Goal: Task Accomplishment & Management: Manage account settings

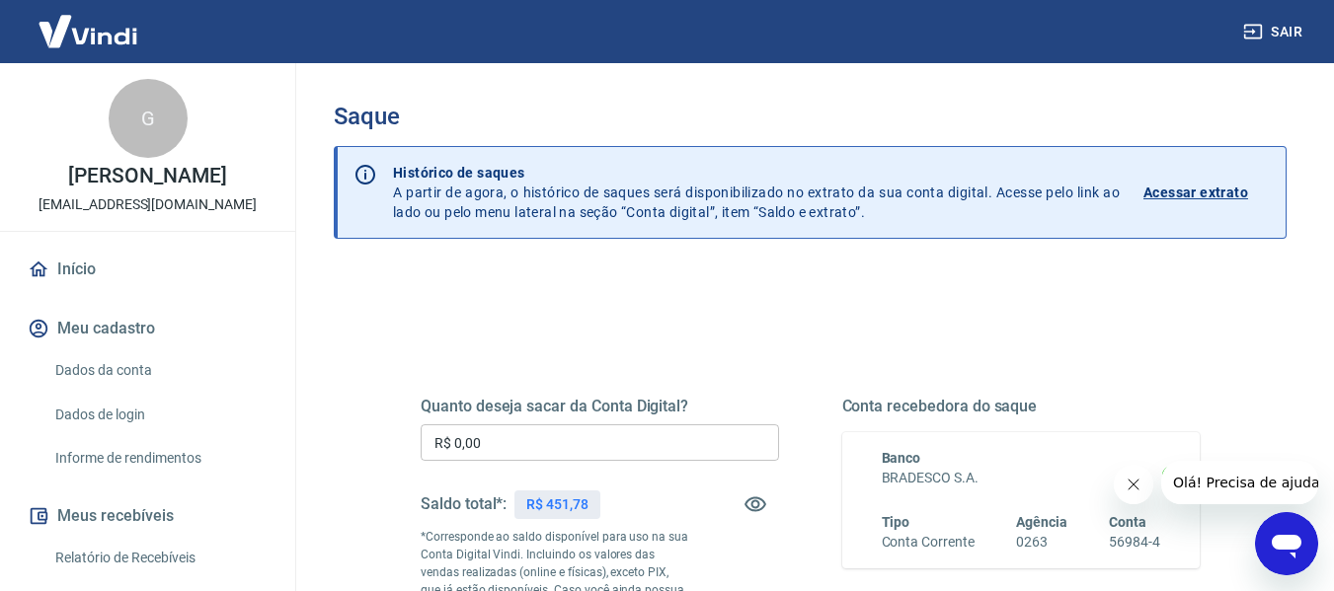
click at [658, 447] on input "R$ 0,00" at bounding box center [599, 442] width 358 height 37
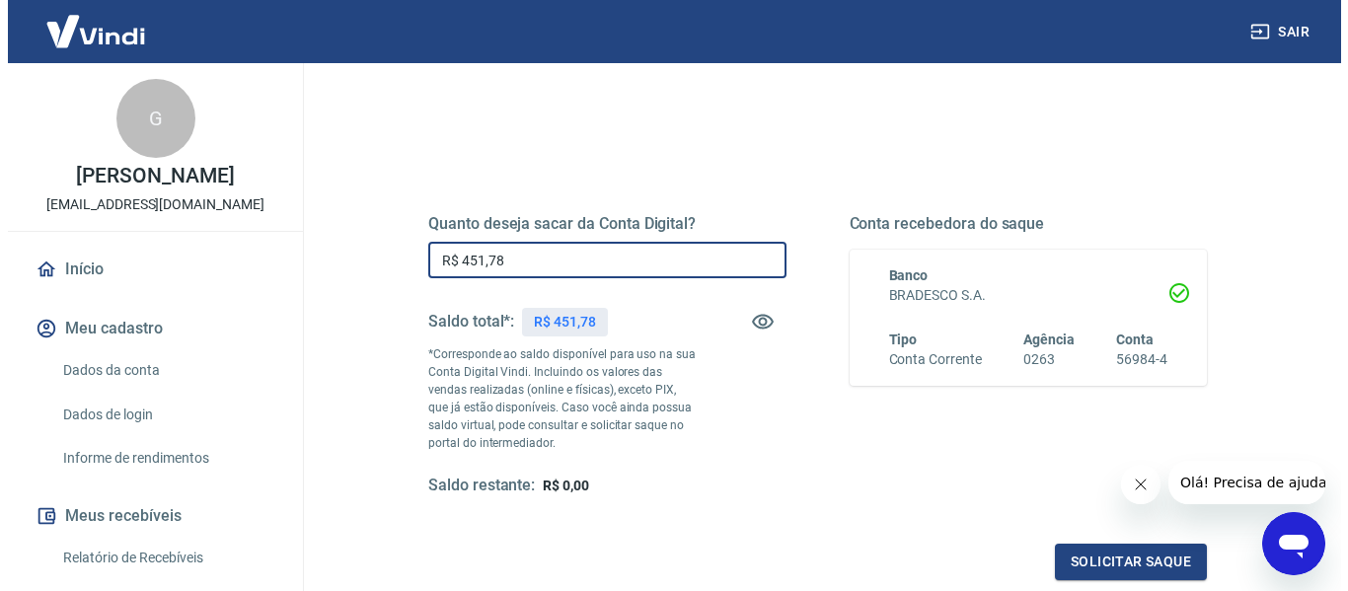
scroll to position [403, 0]
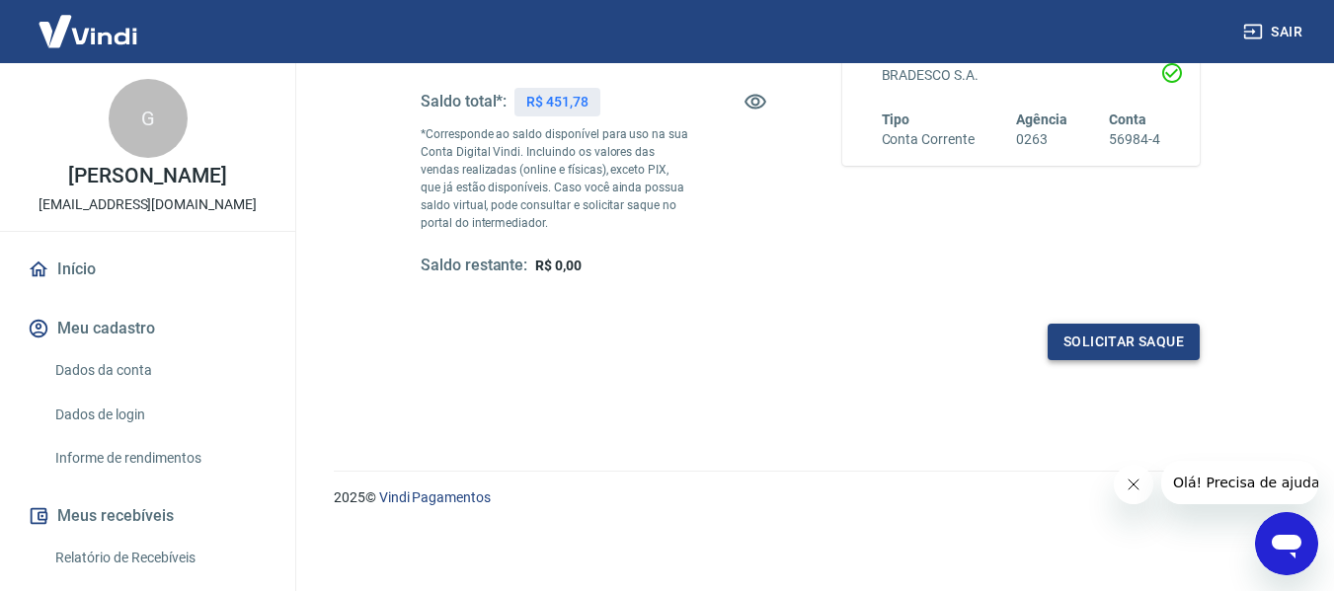
type input "R$ 451,78"
click at [1156, 333] on button "Solicitar saque" at bounding box center [1123, 342] width 152 height 37
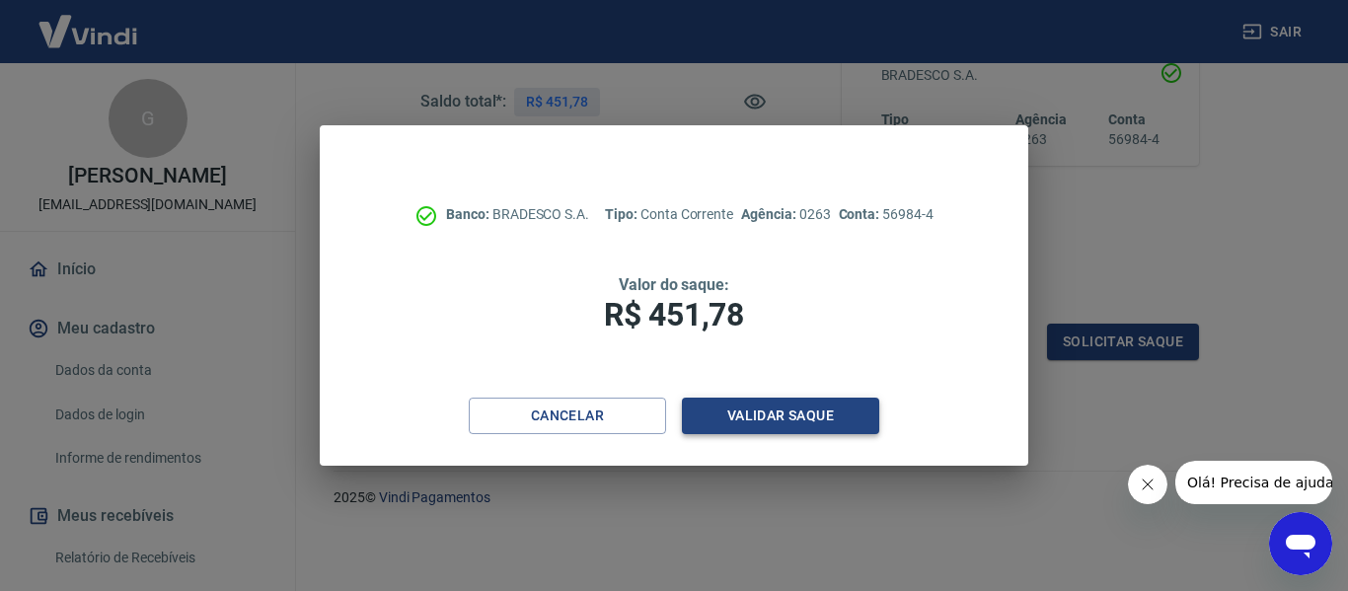
click at [775, 420] on button "Validar saque" at bounding box center [780, 416] width 197 height 37
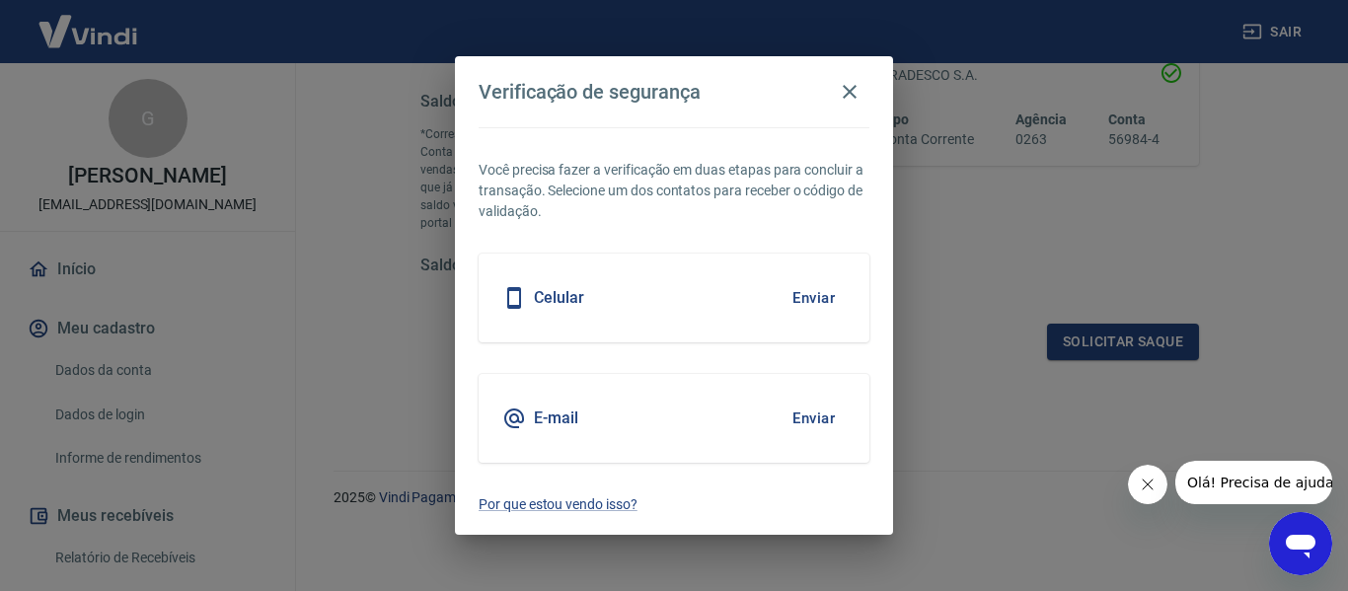
click at [814, 401] on button "Enviar" at bounding box center [814, 418] width 64 height 41
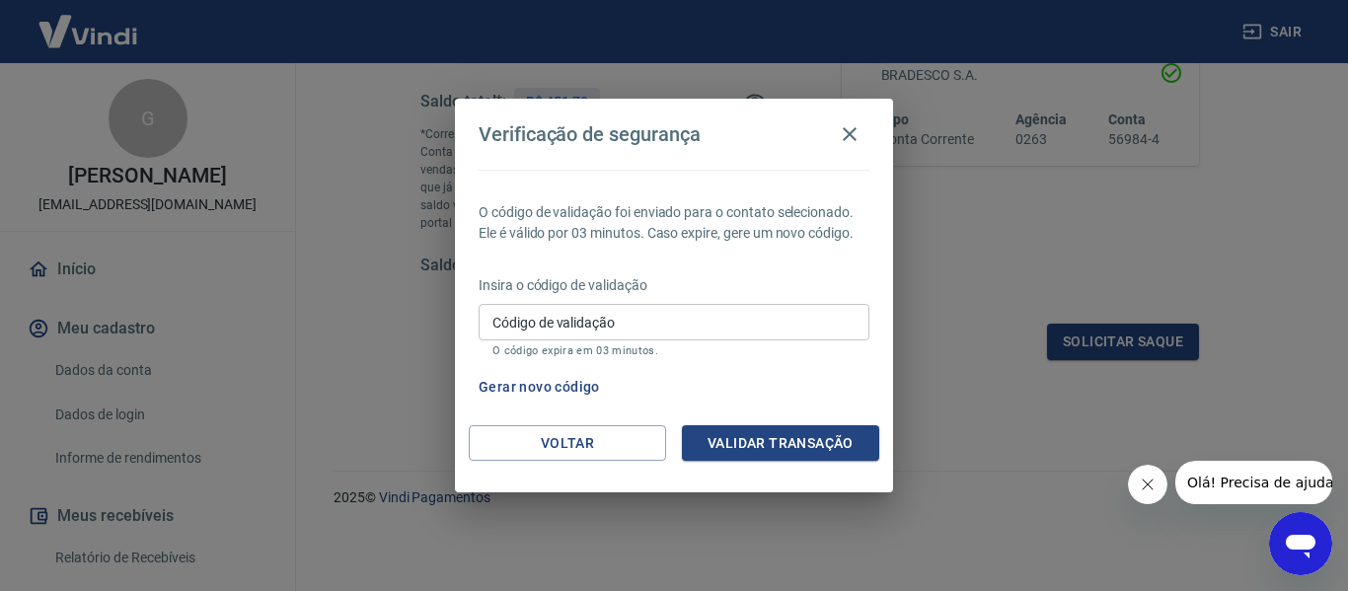
click at [558, 325] on input "Código de validação" at bounding box center [674, 322] width 391 height 37
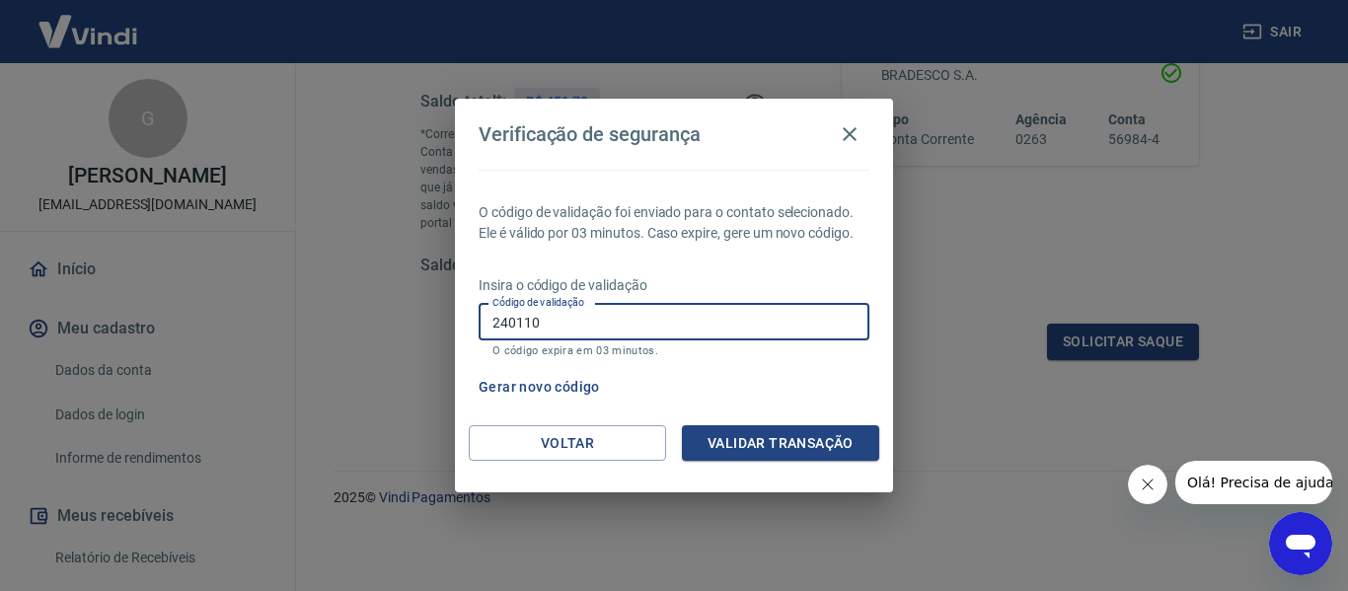
type input "240110"
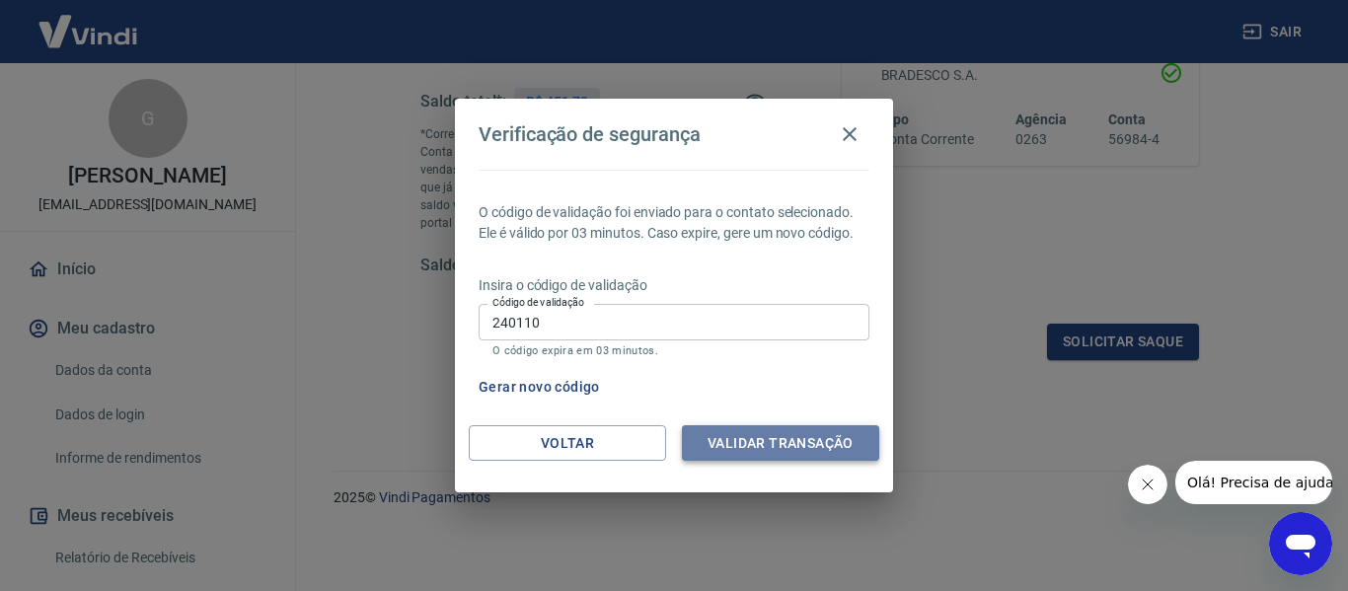
click at [753, 447] on button "Validar transação" at bounding box center [780, 443] width 197 height 37
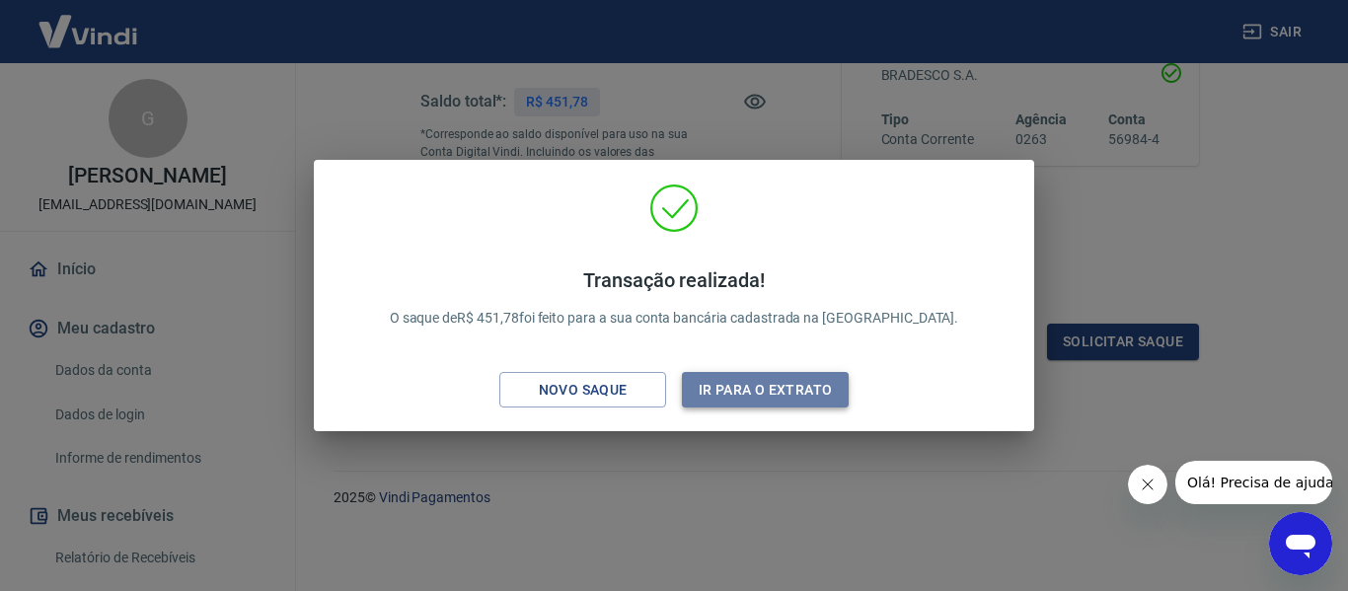
click at [825, 395] on button "Ir para o extrato" at bounding box center [765, 390] width 167 height 37
